Goal: Task Accomplishment & Management: Complete application form

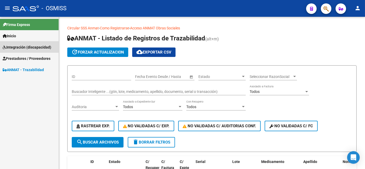
click at [28, 48] on span "Integración (discapacidad)" at bounding box center [27, 47] width 49 height 6
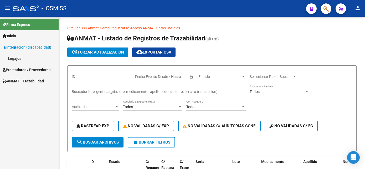
click at [21, 68] on span "Prestadores / Proveedores" at bounding box center [27, 70] width 48 height 6
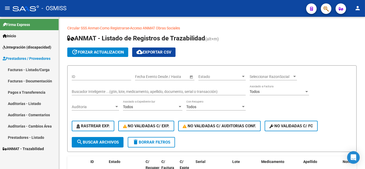
click at [20, 77] on link "Facturas - Documentación" at bounding box center [29, 80] width 59 height 11
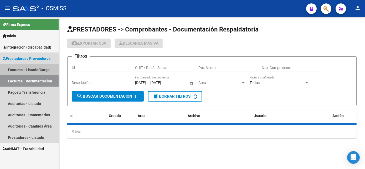
click at [26, 67] on link "Facturas - Listado/Carga" at bounding box center [29, 69] width 59 height 11
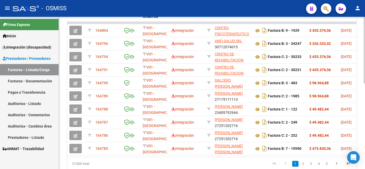
click at [360, 129] on div "Video tutorial PRESTADORES -> Listado de CPBTs Emitidos por Prestadores / Prove…" at bounding box center [212, 15] width 307 height 344
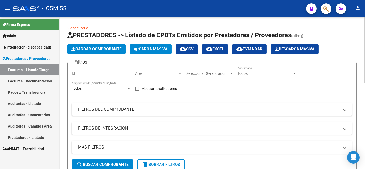
click at [252, 71] on div "Todos" at bounding box center [264, 73] width 55 height 4
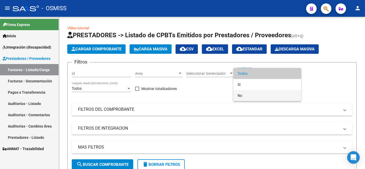
click at [238, 95] on span "No" at bounding box center [266, 95] width 59 height 11
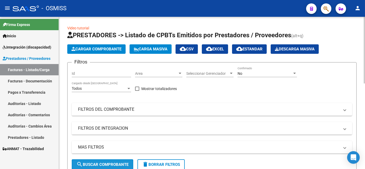
click at [116, 162] on span "search Buscar Comprobante" at bounding box center [102, 164] width 52 height 5
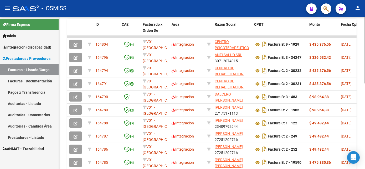
scroll to position [181, 0]
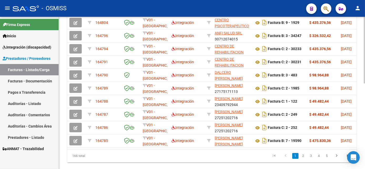
click at [364, 140] on html "menu - OSMISS person Firma Express Inicio Instructivos Contacto OS Integración …" at bounding box center [182, 84] width 365 height 169
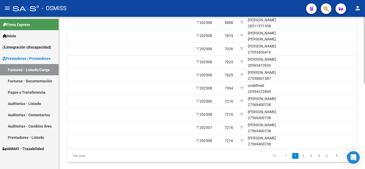
scroll to position [0, 740]
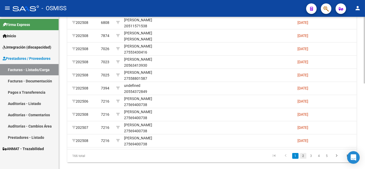
click at [304, 159] on link "2" at bounding box center [303, 156] width 6 height 6
click at [310, 159] on link "3" at bounding box center [311, 156] width 6 height 6
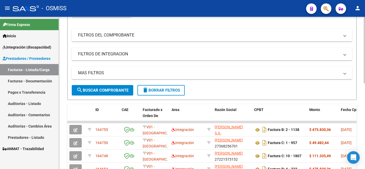
scroll to position [0, 0]
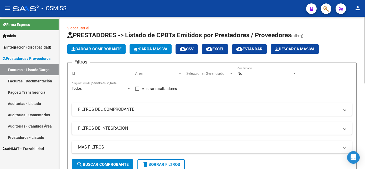
click at [263, 70] on div "No Confirmado" at bounding box center [266, 72] width 59 height 10
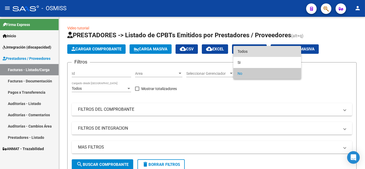
click at [251, 52] on span "Todos" at bounding box center [266, 51] width 59 height 11
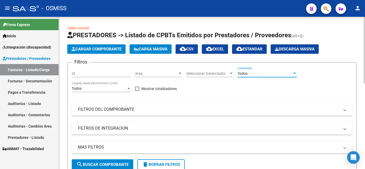
click at [110, 162] on span "search Buscar Comprobante" at bounding box center [102, 164] width 52 height 5
click at [117, 47] on span "Cargar Comprobante" at bounding box center [96, 49] width 50 height 5
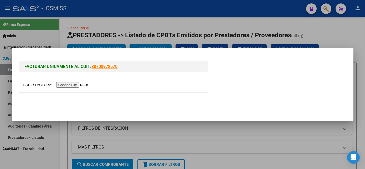
click at [64, 88] on div at bounding box center [113, 82] width 188 height 20
click at [73, 85] on input "file" at bounding box center [56, 85] width 66 height 6
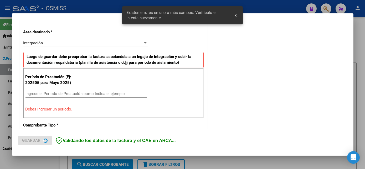
scroll to position [117, 0]
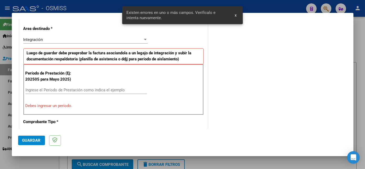
click at [108, 91] on input "Ingrese el Período de Prestación como indica el ejemplo" at bounding box center [85, 90] width 121 height 5
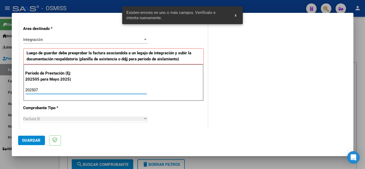
type input "202507"
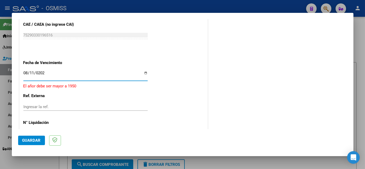
type input "[DATE]"
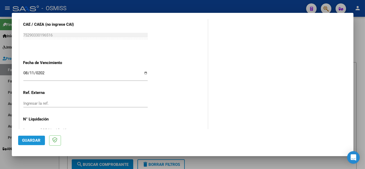
click at [35, 139] on span "Guardar" at bounding box center [31, 140] width 18 height 5
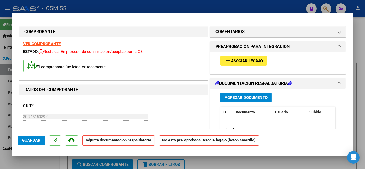
click at [234, 59] on span "Asociar Legajo" at bounding box center [247, 61] width 32 height 5
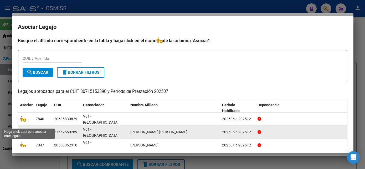
click at [22, 129] on icon at bounding box center [23, 132] width 6 height 6
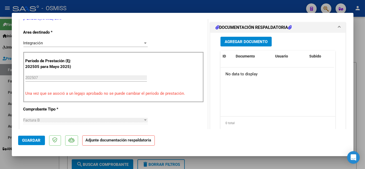
scroll to position [127, 0]
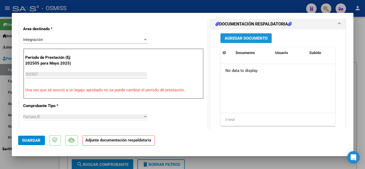
click at [241, 34] on button "Agregar Documento" at bounding box center [245, 38] width 51 height 10
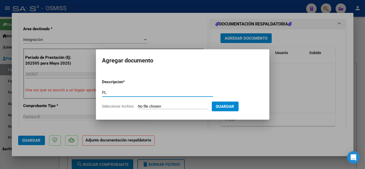
type input "PL"
click at [166, 106] on input "Seleccionar Archivo" at bounding box center [173, 106] width 70 height 5
type input "C:\fakepath\PL.jpeg"
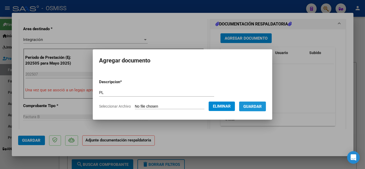
click at [263, 109] on button "Guardar" at bounding box center [252, 107] width 27 height 10
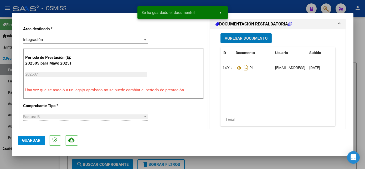
click at [36, 140] on span "Guardar" at bounding box center [31, 140] width 18 height 5
click at [53, 163] on div at bounding box center [182, 84] width 365 height 169
type input "$ 0,00"
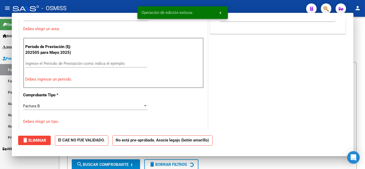
scroll to position [105, 0]
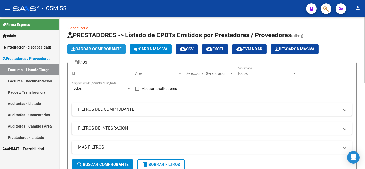
click at [108, 48] on span "Cargar Comprobante" at bounding box center [96, 49] width 50 height 5
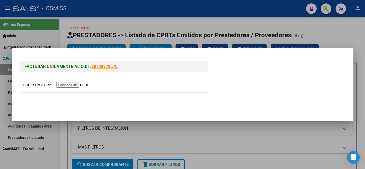
click at [67, 85] on input "file" at bounding box center [56, 85] width 66 height 6
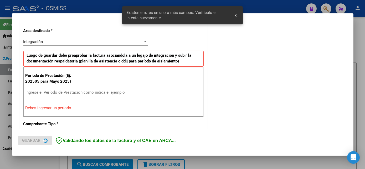
scroll to position [117, 0]
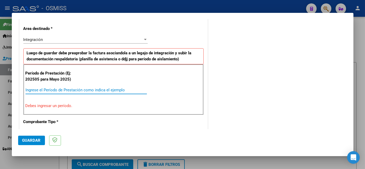
click at [118, 91] on input "Ingrese el Período de Prestación como indica el ejemplo" at bounding box center [85, 90] width 121 height 5
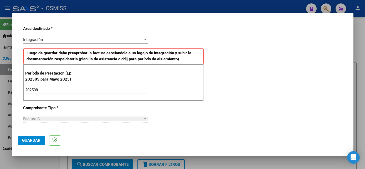
type input "202508"
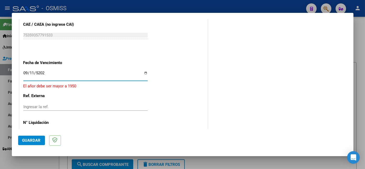
type input "[DATE]"
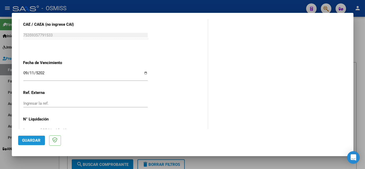
click at [36, 140] on span "Guardar" at bounding box center [31, 140] width 18 height 5
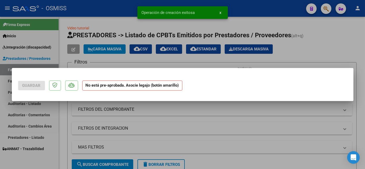
scroll to position [0, 0]
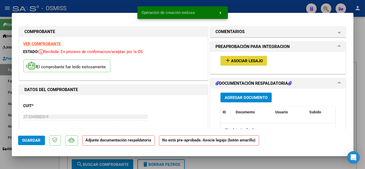
click at [233, 59] on span "Asociar Legajo" at bounding box center [247, 61] width 32 height 5
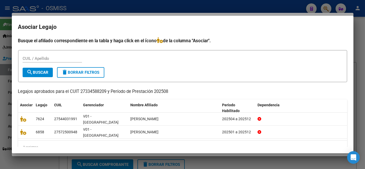
click at [360, 94] on div at bounding box center [182, 84] width 365 height 169
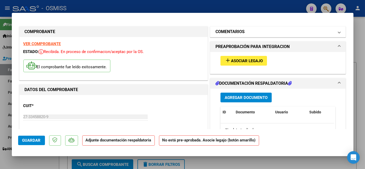
click at [317, 34] on mat-panel-title "COMENTARIOS" at bounding box center [274, 32] width 119 height 6
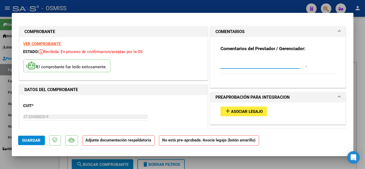
click at [226, 65] on textarea at bounding box center [263, 62] width 87 height 10
type textarea "SIN LEGAJO PARA ASOCIAR/ CARGADO 14/08"
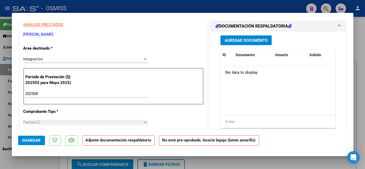
scroll to position [104, 0]
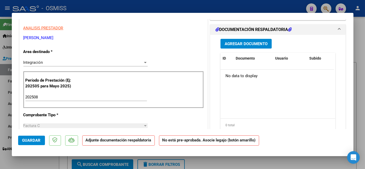
click at [254, 43] on span "Agregar Documento" at bounding box center [245, 43] width 43 height 5
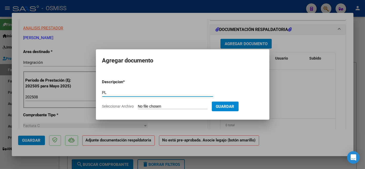
type input "PL"
click at [159, 109] on form "Descripcion * PL Escriba aquí una descripcion Seleccionar Archivo Guardar" at bounding box center [182, 94] width 161 height 38
click at [162, 108] on input "Seleccionar Archivo" at bounding box center [173, 106] width 70 height 5
type input "C:\fakepath\[PERSON_NAME] .jpg"
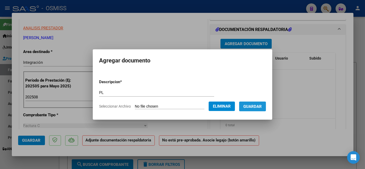
click at [258, 103] on button "Guardar" at bounding box center [252, 107] width 27 height 10
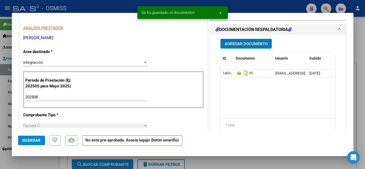
click at [32, 138] on span "Guardar" at bounding box center [31, 140] width 18 height 5
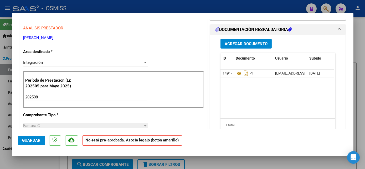
click at [41, 141] on button "Guardar" at bounding box center [31, 140] width 27 height 9
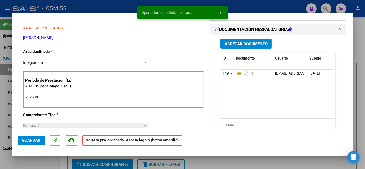
click at [39, 158] on div at bounding box center [182, 84] width 365 height 169
type input "$ 0,00"
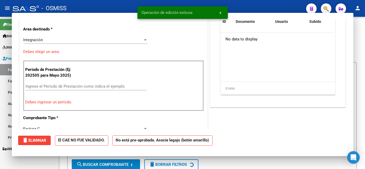
scroll to position [88, 0]
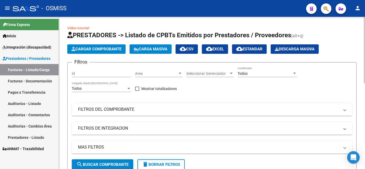
click at [98, 47] on span "Cargar Comprobante" at bounding box center [96, 49] width 50 height 5
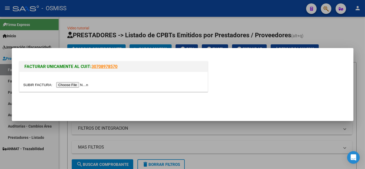
click at [75, 82] on input "file" at bounding box center [56, 85] width 66 height 6
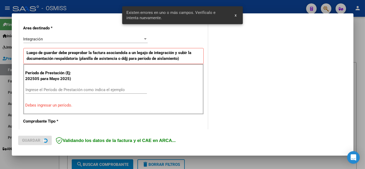
scroll to position [127, 0]
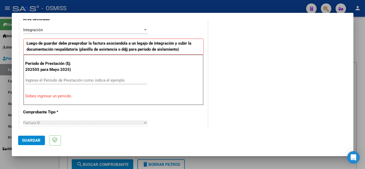
click at [101, 80] on input "Ingrese el Período de Prestación como indica el ejemplo" at bounding box center [85, 80] width 121 height 5
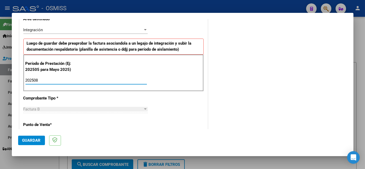
type input "202508"
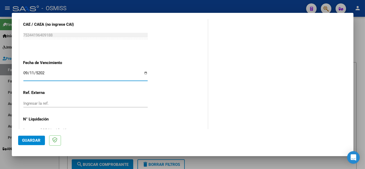
type input "[DATE]"
click at [37, 141] on span "Guardar" at bounding box center [31, 140] width 18 height 5
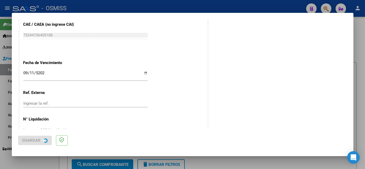
scroll to position [0, 0]
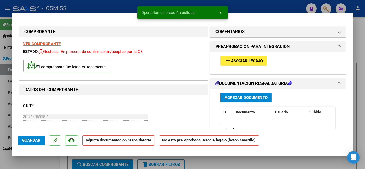
click at [231, 61] on span "Asociar Legajo" at bounding box center [247, 61] width 32 height 5
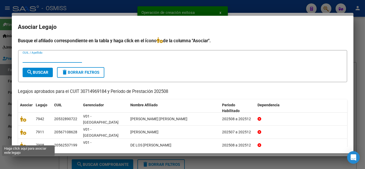
click at [24, 155] on icon at bounding box center [23, 158] width 6 height 6
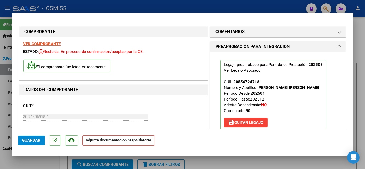
scroll to position [107, 0]
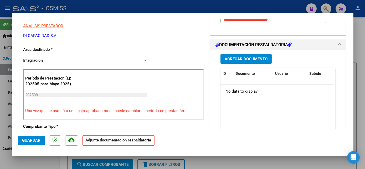
click at [251, 61] on span "Agregar Documento" at bounding box center [245, 59] width 43 height 5
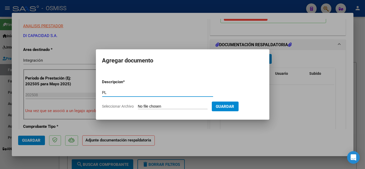
type input "PL"
click at [167, 106] on input "Seleccionar Archivo" at bounding box center [173, 106] width 70 height 5
type input "C:\fakepath\PL.pdf"
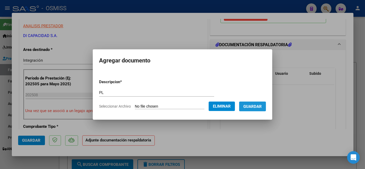
click at [254, 107] on span "Guardar" at bounding box center [252, 106] width 18 height 5
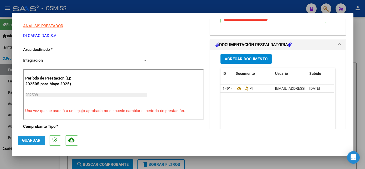
click at [36, 139] on span "Guardar" at bounding box center [31, 140] width 18 height 5
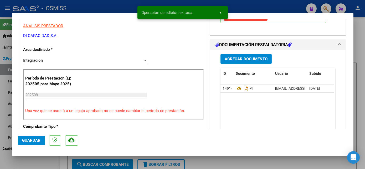
click at [41, 160] on div at bounding box center [182, 84] width 365 height 169
type input "$ 0,00"
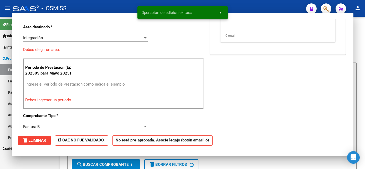
scroll to position [84, 0]
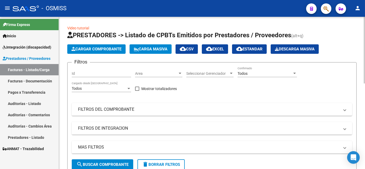
click at [103, 47] on span "Cargar Comprobante" at bounding box center [96, 49] width 50 height 5
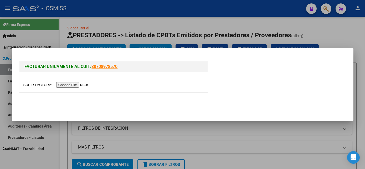
click at [71, 85] on input "file" at bounding box center [56, 85] width 66 height 6
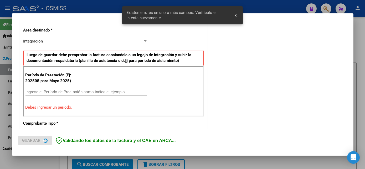
scroll to position [127, 0]
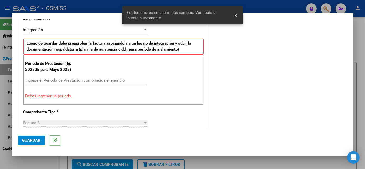
click at [112, 78] on input "Ingrese el Período de Prestación como indica el ejemplo" at bounding box center [85, 80] width 121 height 5
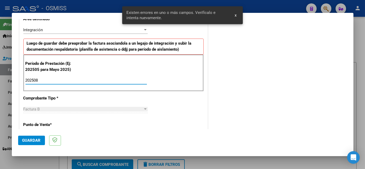
type input "202508"
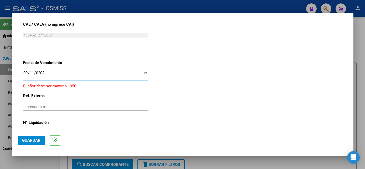
type input "[DATE]"
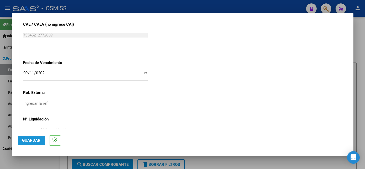
click at [29, 139] on span "Guardar" at bounding box center [31, 140] width 18 height 5
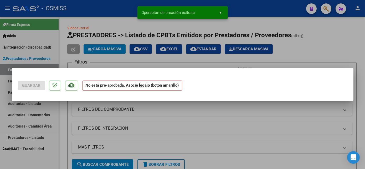
scroll to position [0, 0]
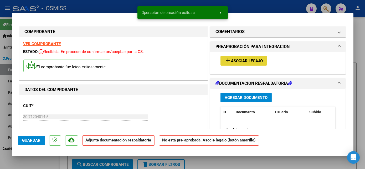
click at [242, 61] on span "Asociar Legajo" at bounding box center [247, 61] width 32 height 5
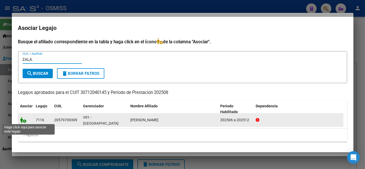
type input "ZALA."
click at [22, 120] on icon at bounding box center [23, 120] width 6 height 6
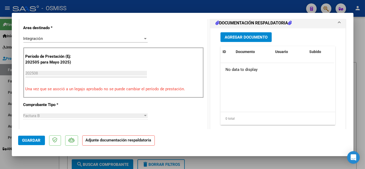
scroll to position [132, 0]
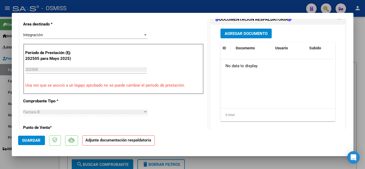
click at [247, 33] on span "Agregar Documento" at bounding box center [245, 33] width 43 height 5
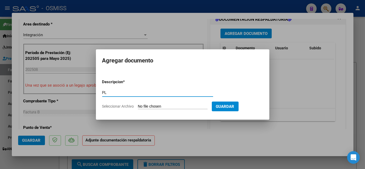
type input "PL"
click at [168, 106] on input "Seleccionar Archivo" at bounding box center [173, 106] width 70 height 5
type input "C:\fakepath\PL.pdf"
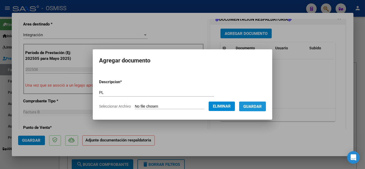
click at [256, 106] on span "Guardar" at bounding box center [252, 106] width 18 height 5
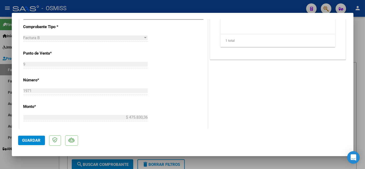
scroll to position [183, 0]
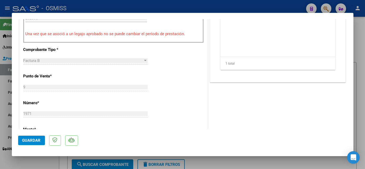
click at [40, 141] on span "Guardar" at bounding box center [31, 140] width 18 height 5
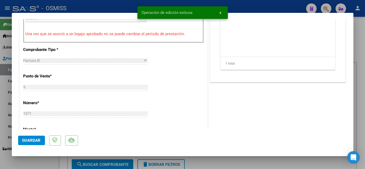
click at [42, 165] on div at bounding box center [182, 84] width 365 height 169
type input "$ 0,00"
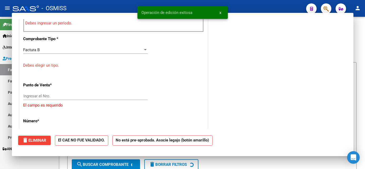
scroll to position [173, 0]
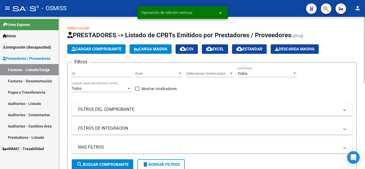
click at [112, 49] on span "Cargar Comprobante" at bounding box center [96, 49] width 50 height 5
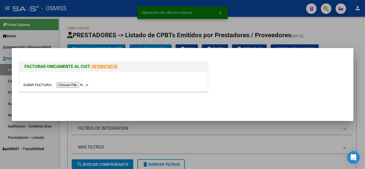
click at [71, 85] on input "file" at bounding box center [56, 85] width 66 height 6
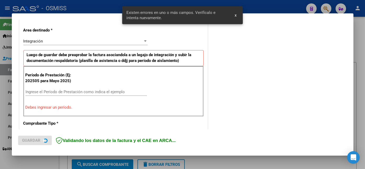
scroll to position [127, 0]
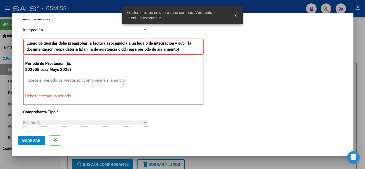
click at [99, 81] on input "Ingrese el Período de Prestación como indica el ejemplo" at bounding box center [85, 80] width 121 height 5
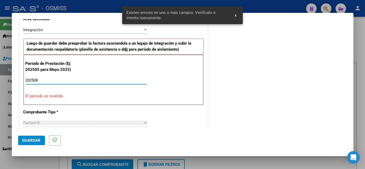
type input "202508"
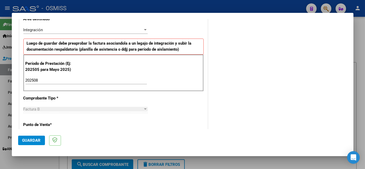
scroll to position [337, 0]
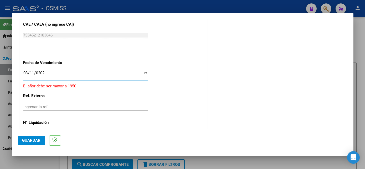
type input "[DATE]"
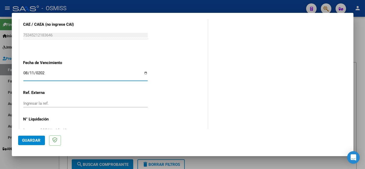
click at [35, 71] on input "[DATE]" at bounding box center [85, 75] width 124 height 8
click at [34, 73] on input "[DATE]" at bounding box center [85, 75] width 124 height 8
type input "[DATE]"
click at [31, 137] on button "Guardar" at bounding box center [31, 140] width 27 height 9
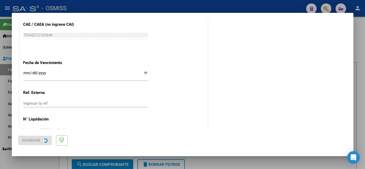
scroll to position [0, 0]
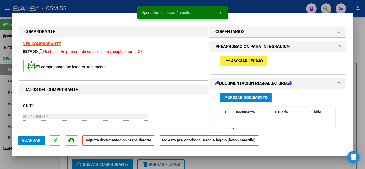
click at [247, 63] on button "add Asociar Legajo" at bounding box center [243, 61] width 46 height 10
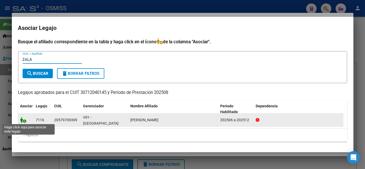
type input "ZALA"
click at [21, 120] on icon at bounding box center [23, 120] width 6 height 6
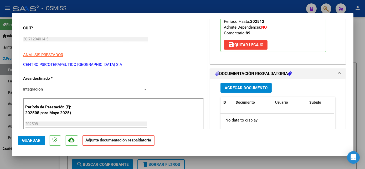
scroll to position [90, 0]
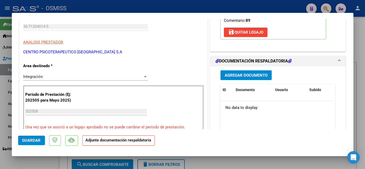
click at [242, 73] on span "Agregar Documento" at bounding box center [245, 75] width 43 height 5
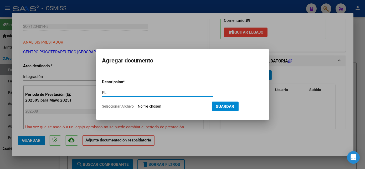
type input "PL"
click at [151, 108] on input "Seleccionar Archivo" at bounding box center [173, 106] width 70 height 5
type input "C:\fakepath\PL.pdf"
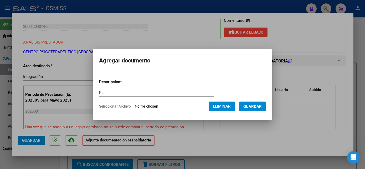
click at [255, 106] on span "Guardar" at bounding box center [252, 106] width 18 height 5
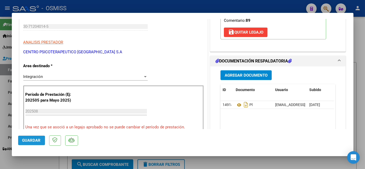
click at [27, 141] on span "Guardar" at bounding box center [31, 140] width 18 height 5
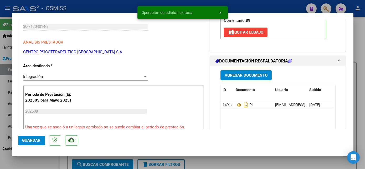
click at [37, 162] on div at bounding box center [182, 84] width 365 height 169
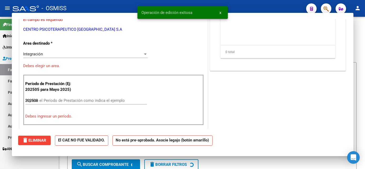
type input "$ 0,00"
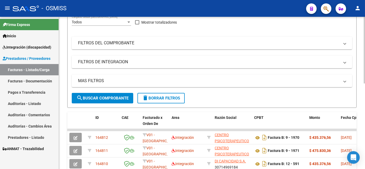
scroll to position [71, 0]
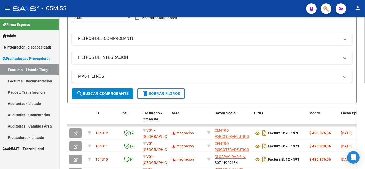
click at [361, 82] on div "Video tutorial PRESTADORES -> Listado de CPBTs Emitidos por Prestadores / Prove…" at bounding box center [212, 118] width 307 height 344
click at [184, 60] on mat-panel-title "FILTROS DE INTEGRACION" at bounding box center [208, 58] width 261 height 6
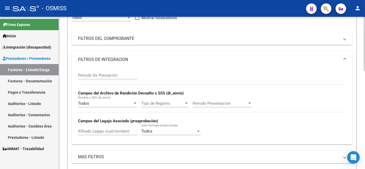
click at [88, 133] on input "Afiliado Legajo (cuil/nombre)" at bounding box center [107, 131] width 59 height 5
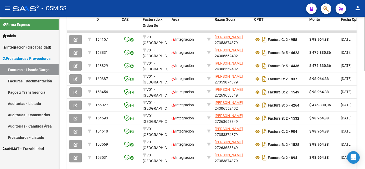
scroll to position [246, 0]
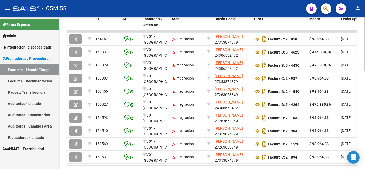
click at [364, 140] on div at bounding box center [363, 132] width 1 height 54
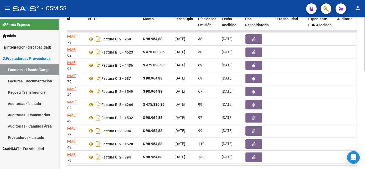
scroll to position [0, 0]
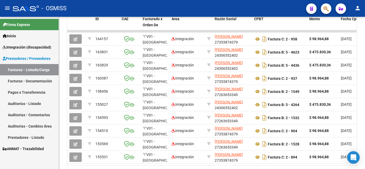
type input "[PERSON_NAME]"
